Goal: Information Seeking & Learning: Learn about a topic

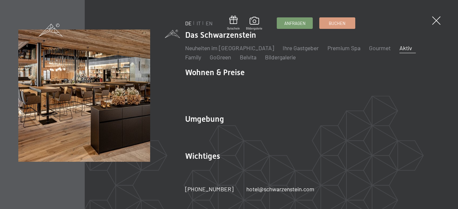
click at [400, 51] on link "Aktiv" at bounding box center [406, 47] width 12 height 7
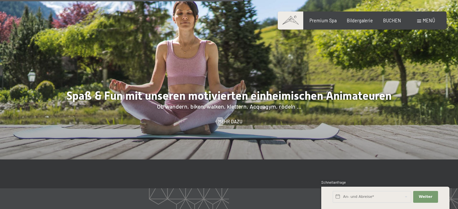
scroll to position [893, 0]
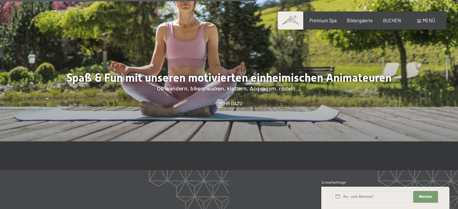
click at [232, 95] on div at bounding box center [229, 43] width 458 height 196
click at [233, 101] on span "Mehr dazu" at bounding box center [237, 103] width 24 height 7
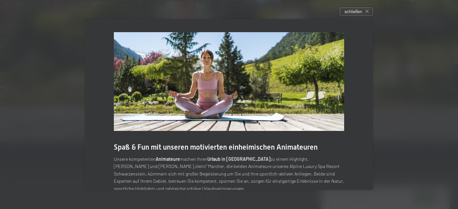
scroll to position [15, 0]
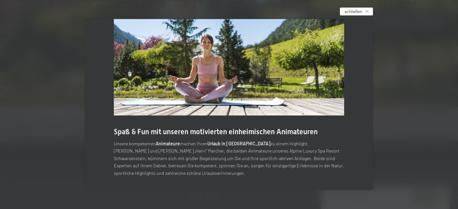
click at [370, 15] on div "schließen" at bounding box center [356, 12] width 33 height 8
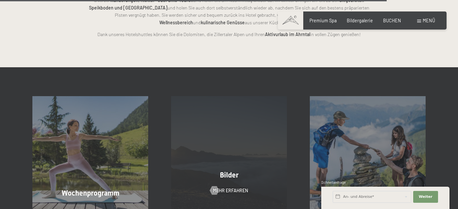
scroll to position [1374, 0]
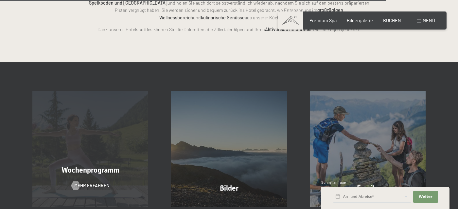
click at [111, 160] on div "Wochenprogramm Mehr erfahren" at bounding box center [90, 149] width 139 height 116
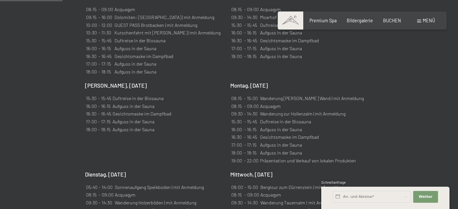
scroll to position [293, 0]
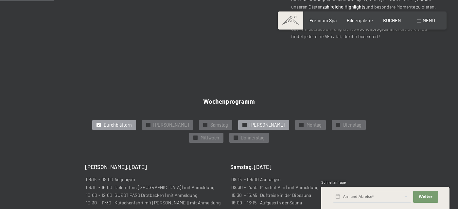
click at [250, 123] on span "Sonntag" at bounding box center [267, 124] width 35 height 7
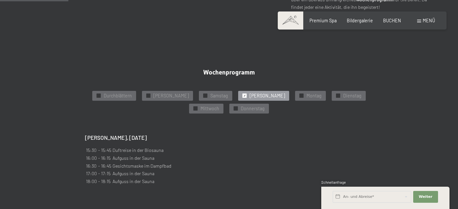
scroll to position [321, 0]
click at [295, 93] on div "✓ Montag" at bounding box center [310, 96] width 31 height 10
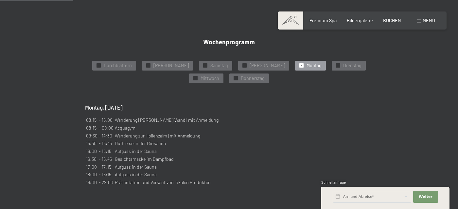
scroll to position [354, 0]
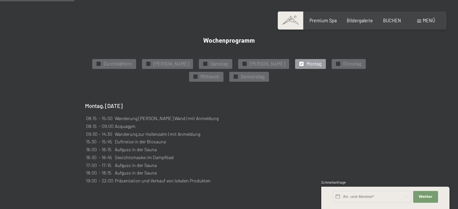
click at [425, 20] on span "Menü" at bounding box center [429, 21] width 12 height 6
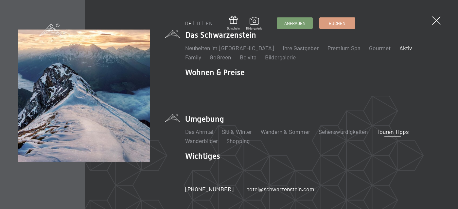
click at [391, 128] on link "Touren Tipps" at bounding box center [393, 131] width 32 height 7
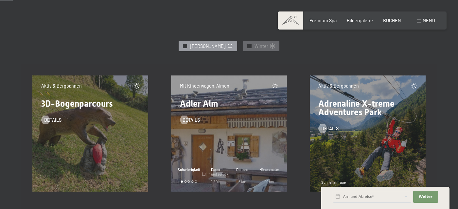
scroll to position [280, 0]
click at [200, 48] on span "[PERSON_NAME]" at bounding box center [207, 46] width 35 height 7
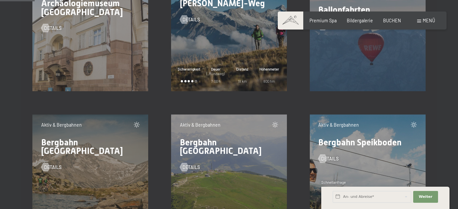
scroll to position [765, 0]
